Goal: Find specific page/section: Find specific page/section

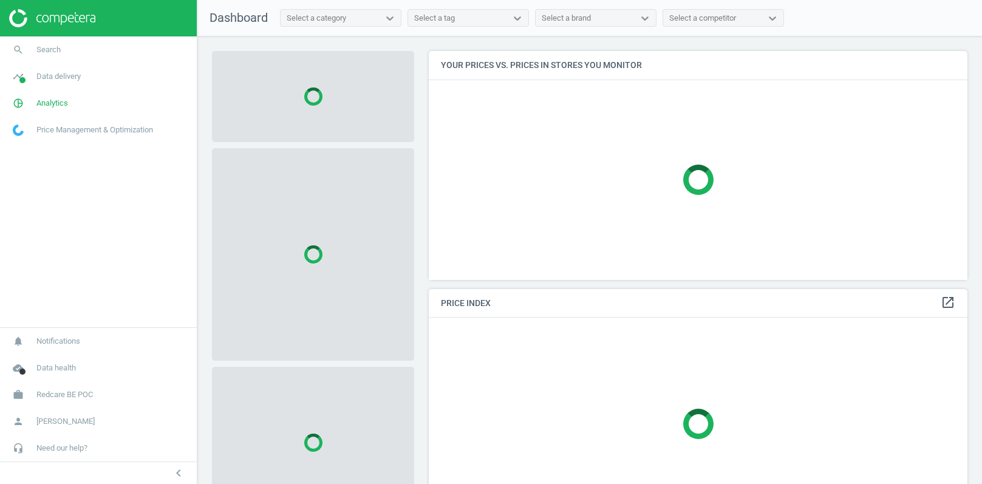
scroll to position [228, 539]
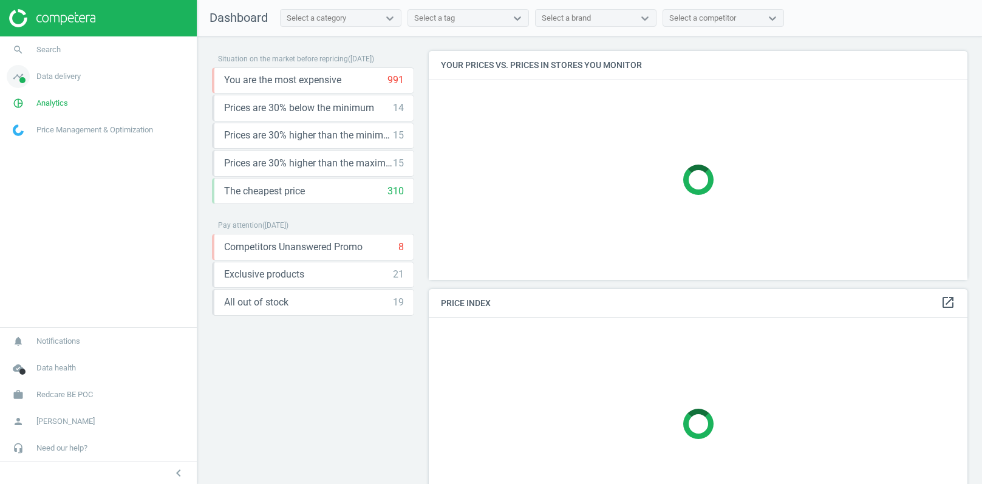
click at [71, 79] on span "Data delivery" at bounding box center [58, 76] width 44 height 11
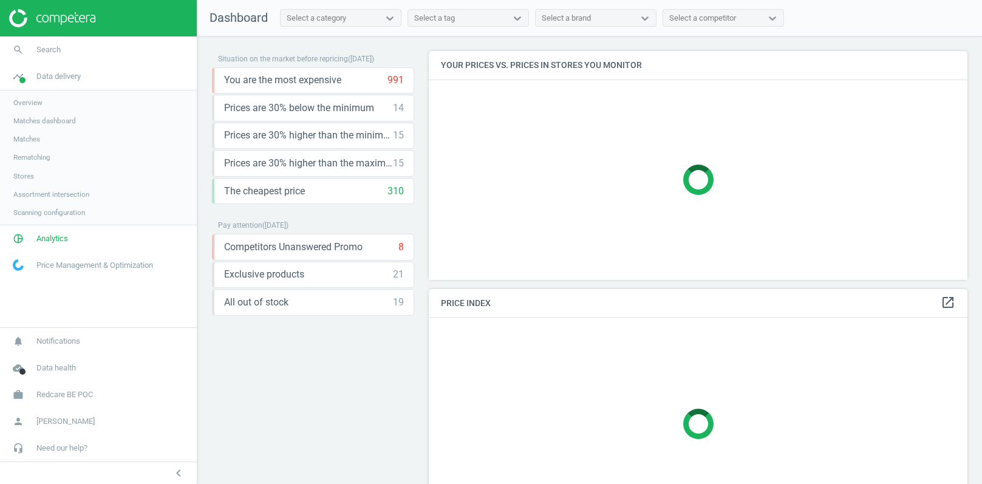
scroll to position [240, 539]
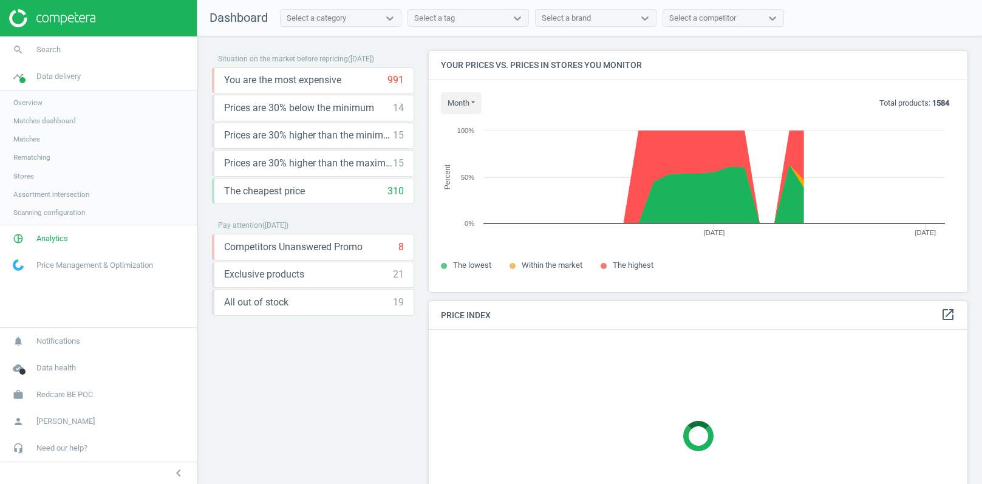
click at [24, 177] on span "Stores" at bounding box center [23, 176] width 21 height 10
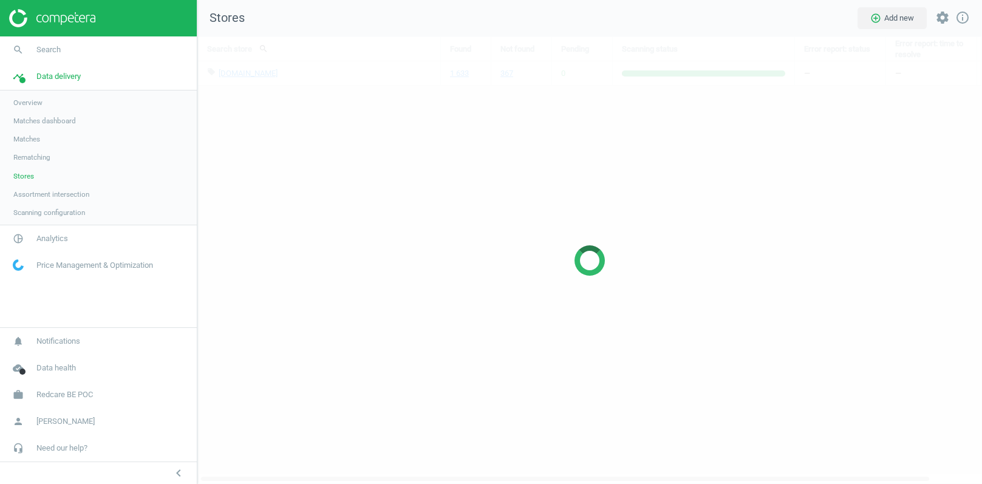
scroll to position [448, 785]
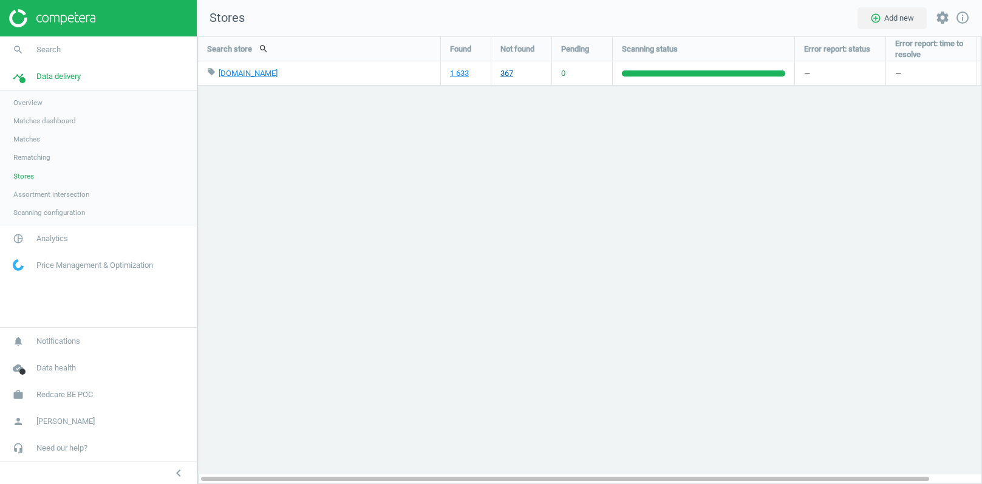
click at [508, 75] on link "367" at bounding box center [506, 73] width 13 height 11
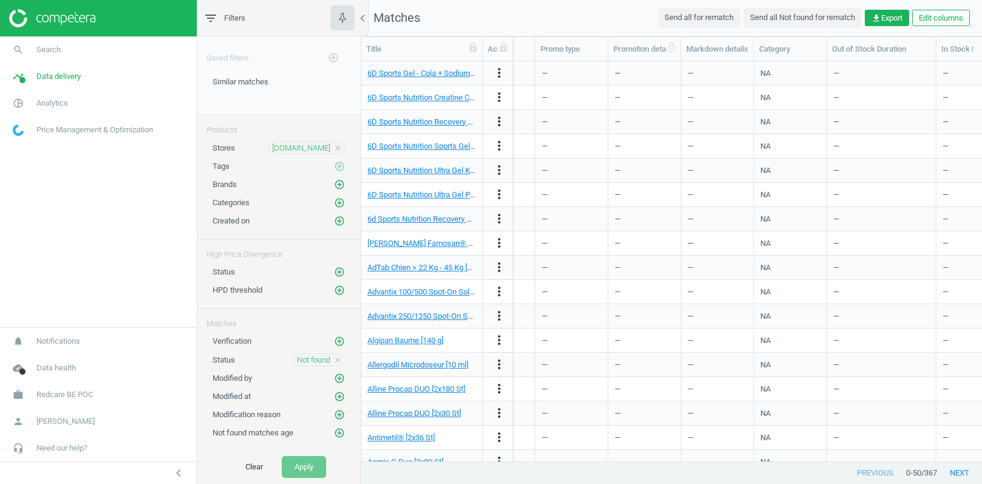
scroll to position [0, 196]
click at [438, 74] on link "6D Sports Gel - Cola + Sodium + Caféine [6x45 ml]" at bounding box center [451, 73] width 169 height 9
click at [539, 115] on div "—" at bounding box center [571, 122] width 73 height 24
click at [440, 98] on link "6D Sports Nutrition Creatine Creapure [300 g]" at bounding box center [443, 97] width 152 height 9
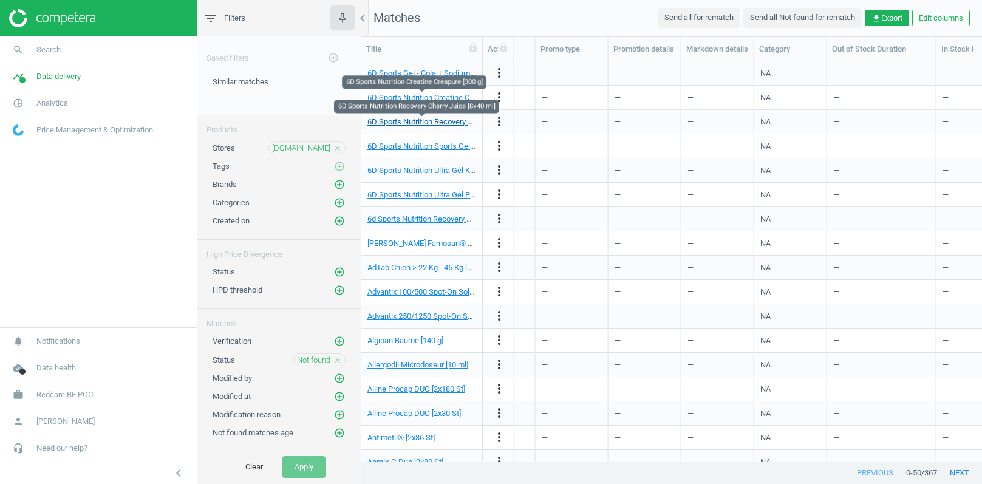
click at [447, 124] on link "6D Sports Nutrition Recovery Cherry Juice [8x40 ml]" at bounding box center [454, 121] width 175 height 9
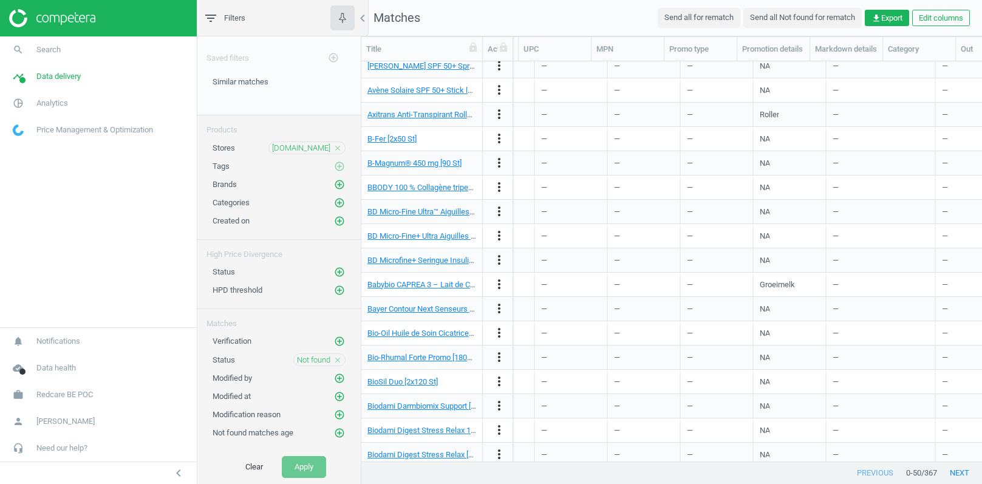
scroll to position [813, 0]
